Goal: Find contact information: Find contact information

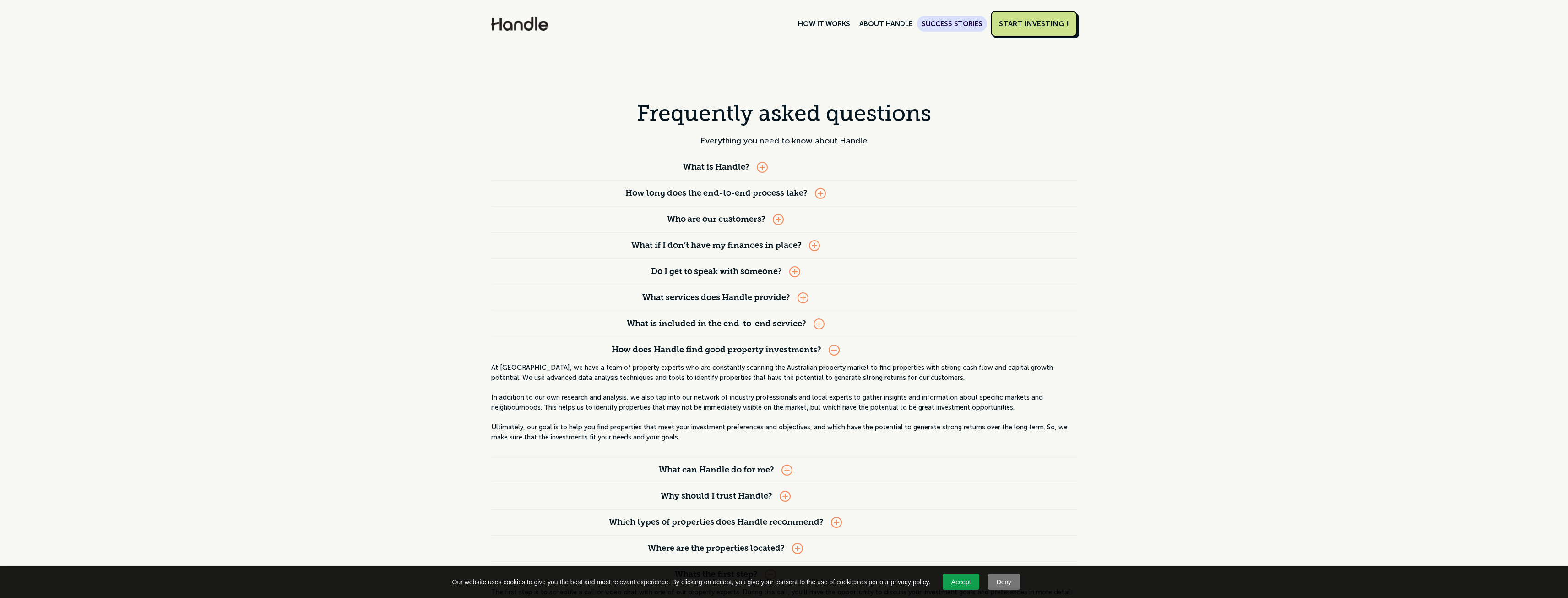
click at [936, 22] on link "SUCCESS STORIES" at bounding box center [952, 24] width 70 height 15
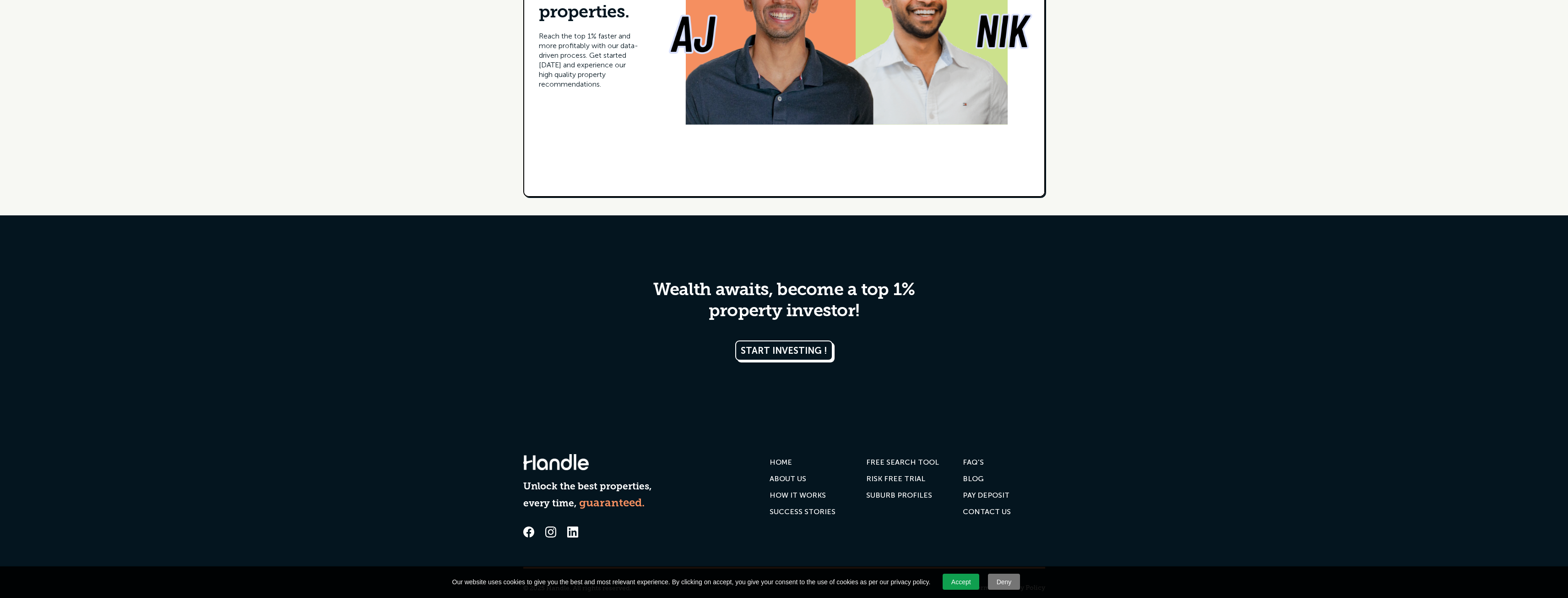
scroll to position [4734, 0]
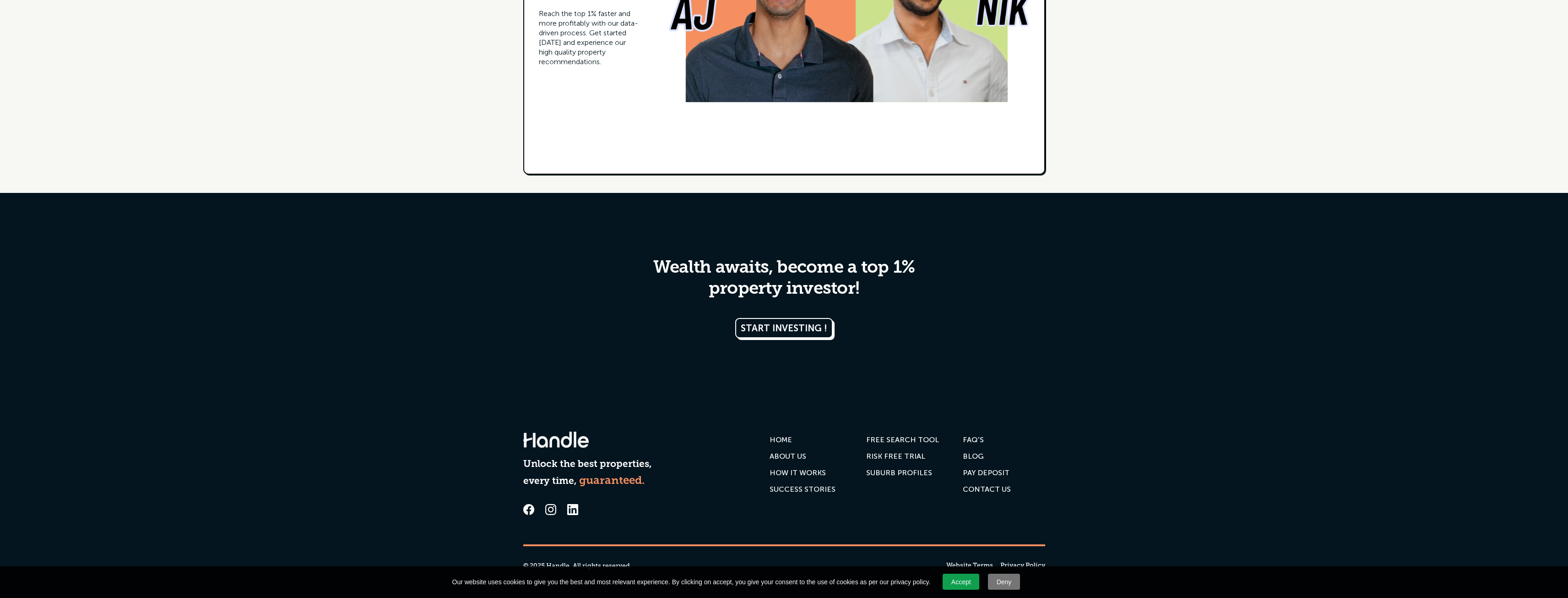
click at [981, 489] on div "Contact us" at bounding box center [987, 490] width 48 height 10
